Goal: Check status: Check status

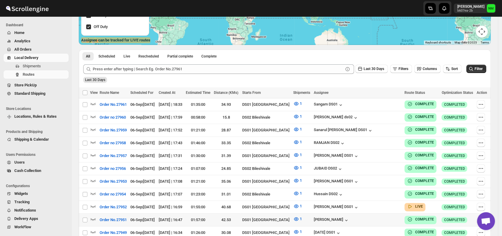
scroll to position [138, 0]
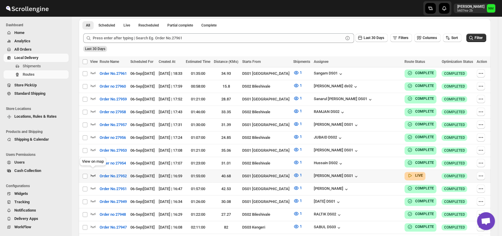
click at [93, 172] on icon "button" at bounding box center [93, 175] width 6 height 6
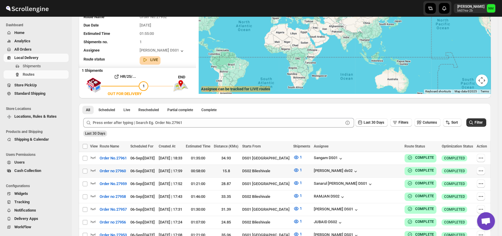
scroll to position [0, 0]
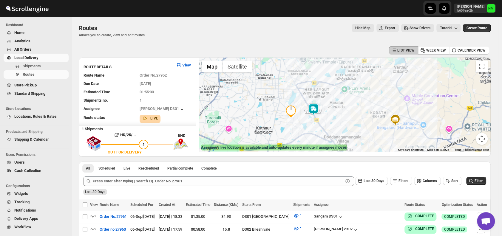
click at [318, 111] on img at bounding box center [313, 109] width 12 height 12
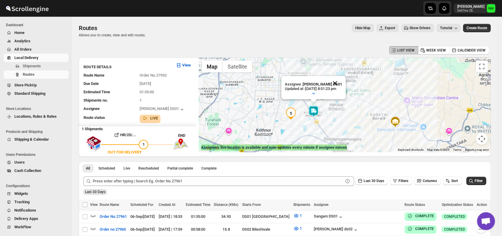
click at [340, 81] on button "Close" at bounding box center [335, 83] width 14 height 14
click at [320, 120] on div "To navigate, press the arrow keys." at bounding box center [345, 105] width 292 height 95
click at [320, 120] on div at bounding box center [345, 105] width 292 height 95
click at [321, 115] on img at bounding box center [315, 114] width 12 height 12
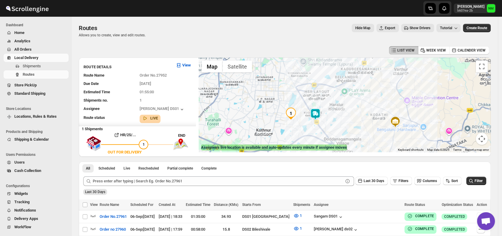
click at [320, 114] on img at bounding box center [315, 114] width 12 height 12
click at [342, 84] on button "Close" at bounding box center [337, 86] width 14 height 14
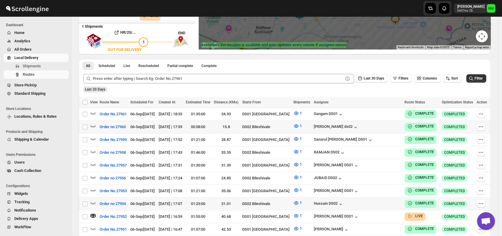
scroll to position [151, 0]
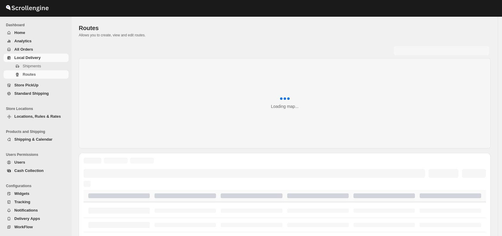
scroll to position [151, 0]
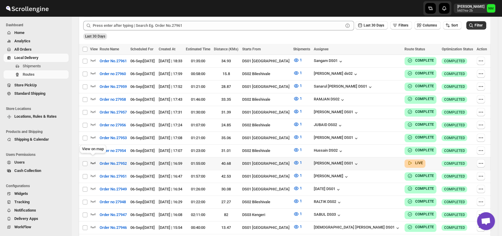
click at [95, 160] on icon "button" at bounding box center [93, 163] width 6 height 6
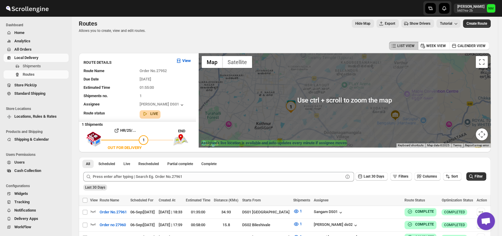
scroll to position [5, 0]
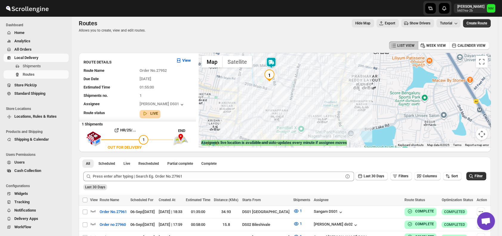
click at [275, 65] on img at bounding box center [271, 63] width 12 height 12
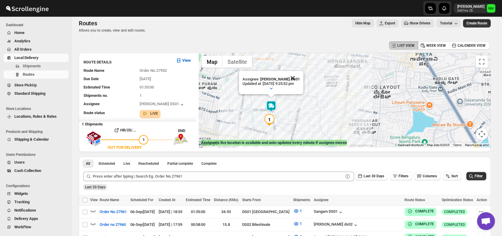
click at [299, 76] on button "Close" at bounding box center [292, 78] width 14 height 14
